Goal: Find specific page/section: Find specific page/section

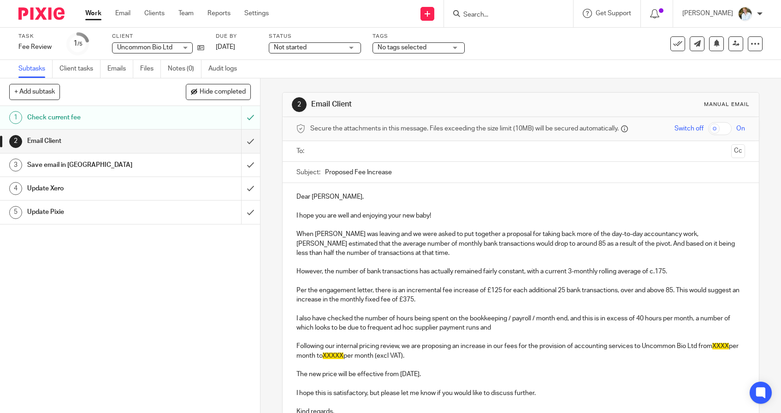
scroll to position [96, 0]
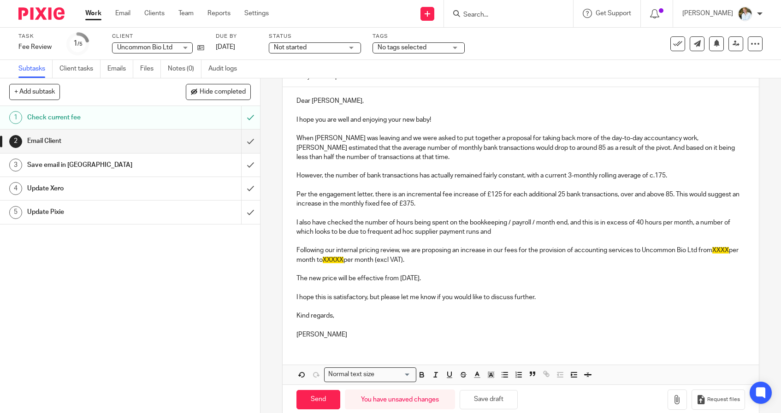
click at [480, 20] on div at bounding box center [508, 13] width 129 height 27
click at [483, 16] on input "Search" at bounding box center [503, 15] width 83 height 8
click at [485, 400] on button "Save draft" at bounding box center [488, 400] width 58 height 20
click at [486, 17] on div "Draft saved." at bounding box center [580, 26] width 381 height 35
click at [488, 13] on input "Search" at bounding box center [503, 15] width 83 height 8
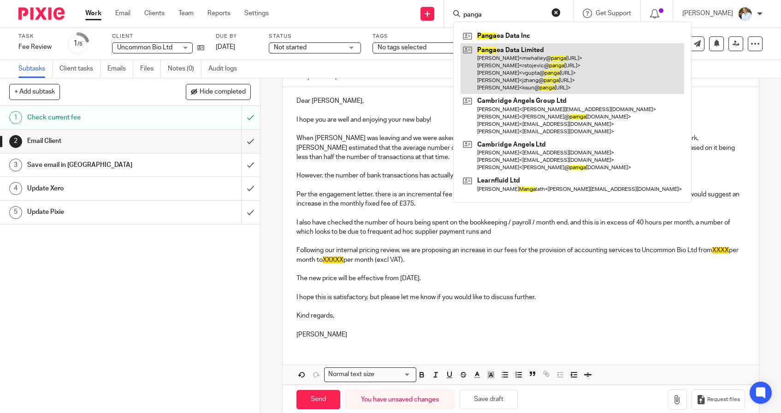
type input "panga"
click at [521, 55] on link at bounding box center [571, 68] width 223 height 51
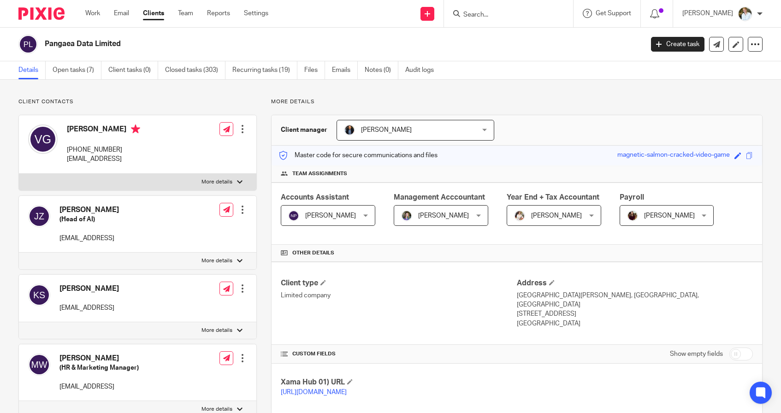
click at [508, 16] on input "Search" at bounding box center [503, 15] width 83 height 8
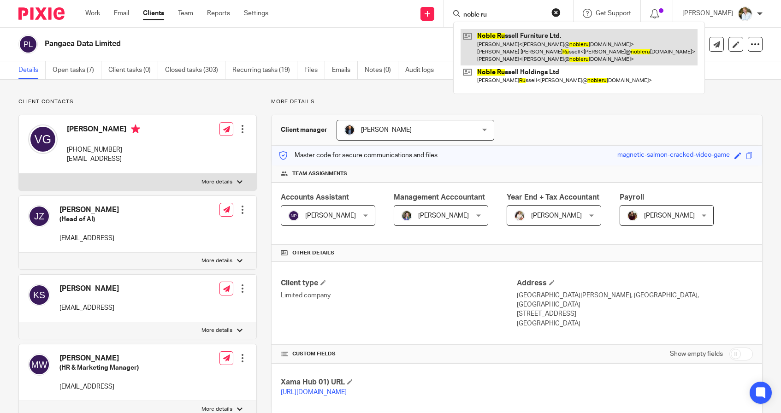
type input "noble ru"
click at [547, 44] on link at bounding box center [578, 47] width 237 height 36
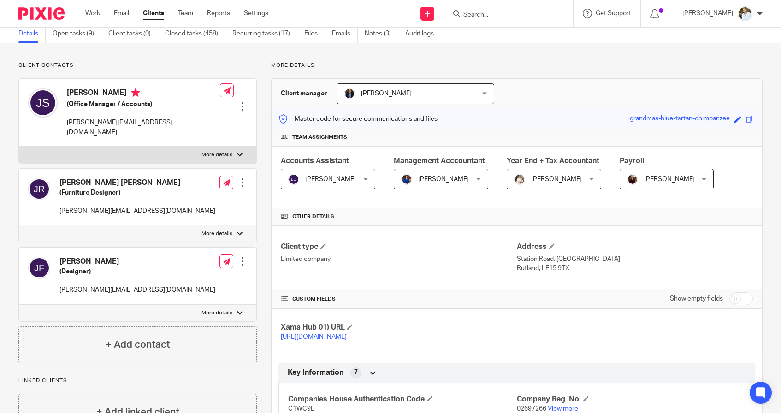
scroll to position [39, 0]
